Goal: Task Accomplishment & Management: Manage account settings

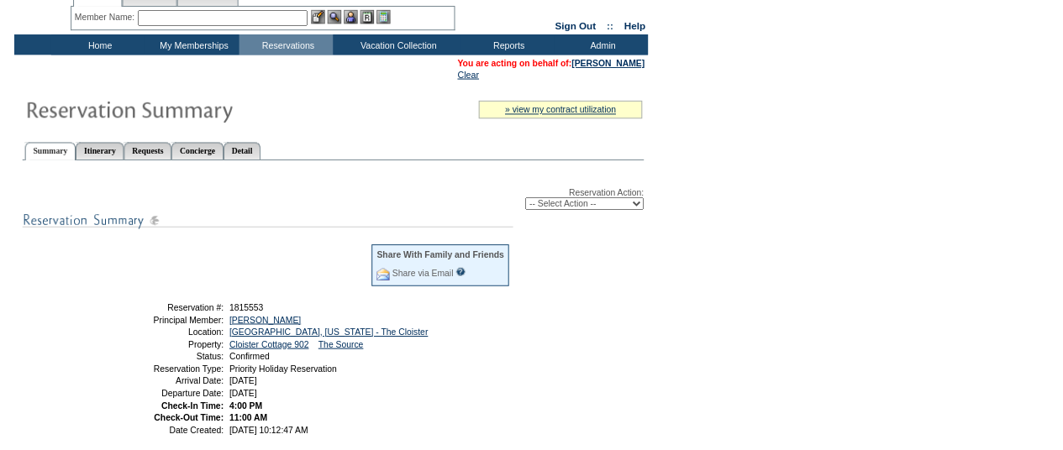
scroll to position [35, 0]
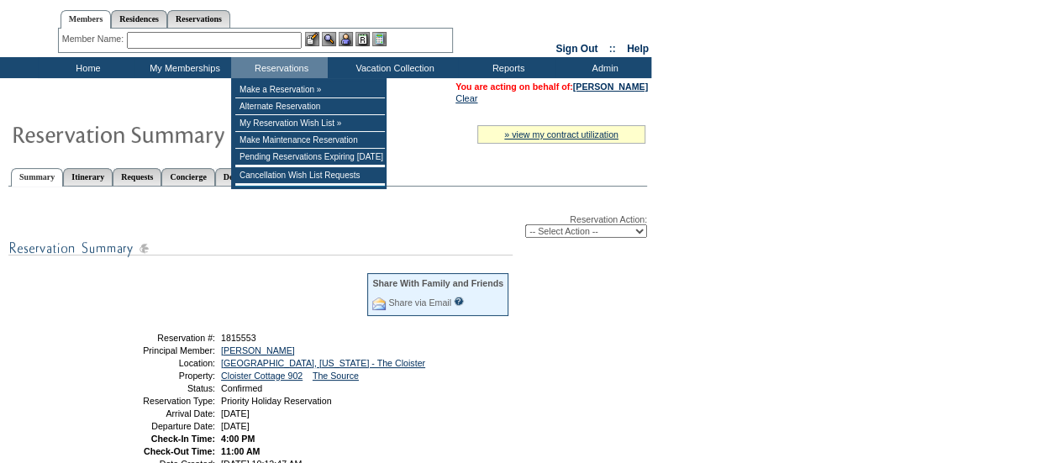
click at [218, 45] on input "text" at bounding box center [214, 40] width 175 height 17
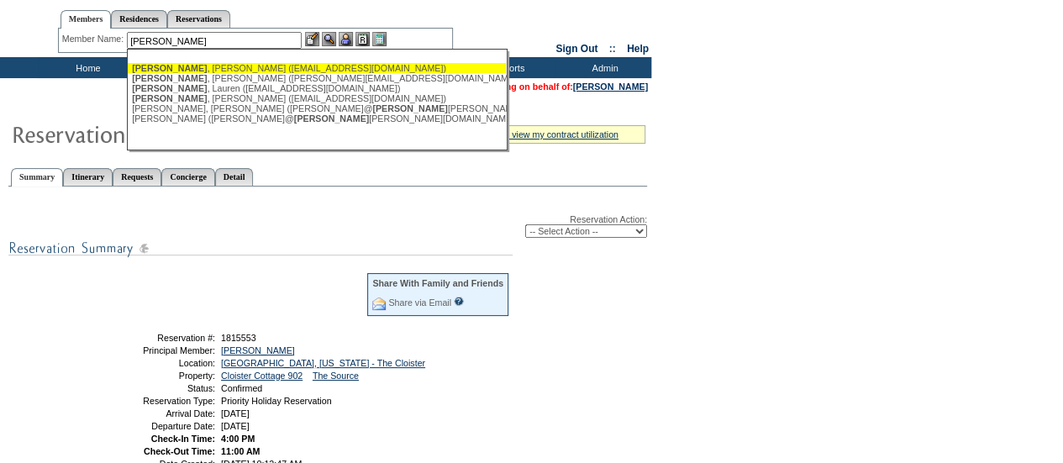
click at [202, 68] on div "[PERSON_NAME] ([EMAIL_ADDRESS][DOMAIN_NAME])" at bounding box center [317, 68] width 370 height 10
type input "[PERSON_NAME] ([EMAIL_ADDRESS][DOMAIN_NAME])"
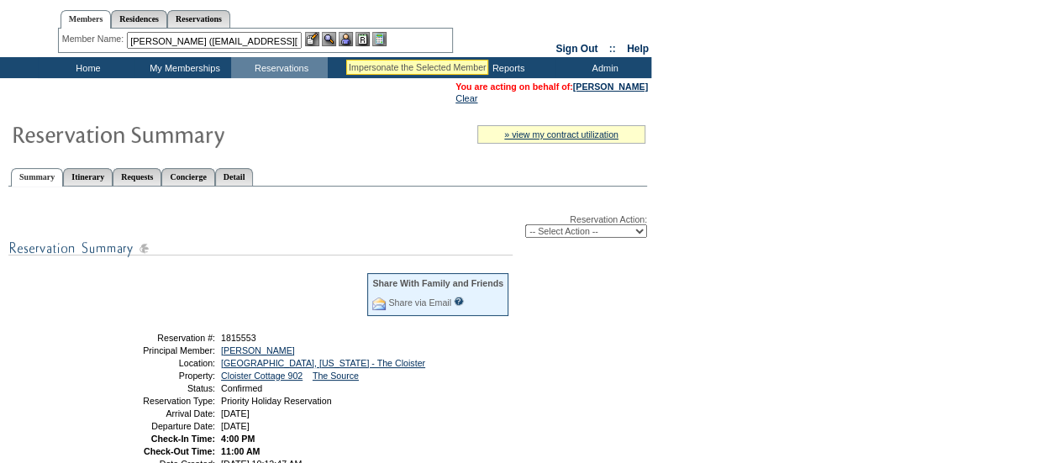
click at [346, 38] on img at bounding box center [346, 39] width 14 height 14
click at [334, 38] on img at bounding box center [329, 39] width 14 height 14
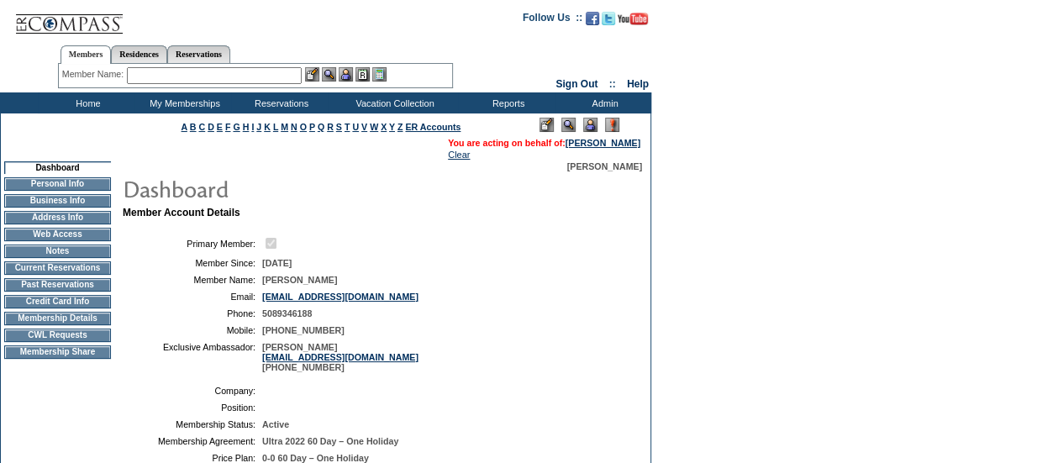
click at [71, 271] on td "Current Reservations" at bounding box center [57, 267] width 107 height 13
